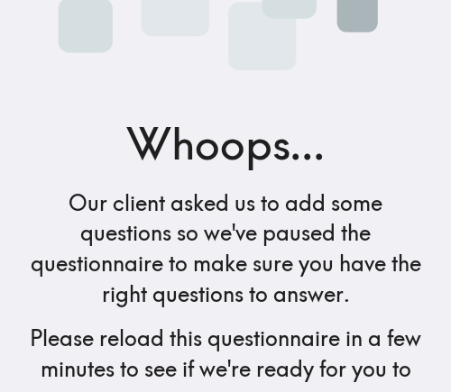
scroll to position [299, 0]
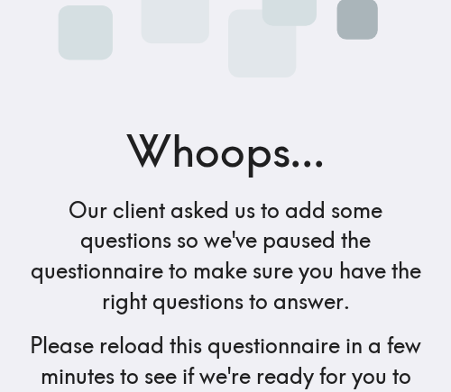
scroll to position [299, 0]
